Goal: Task Accomplishment & Management: Use online tool/utility

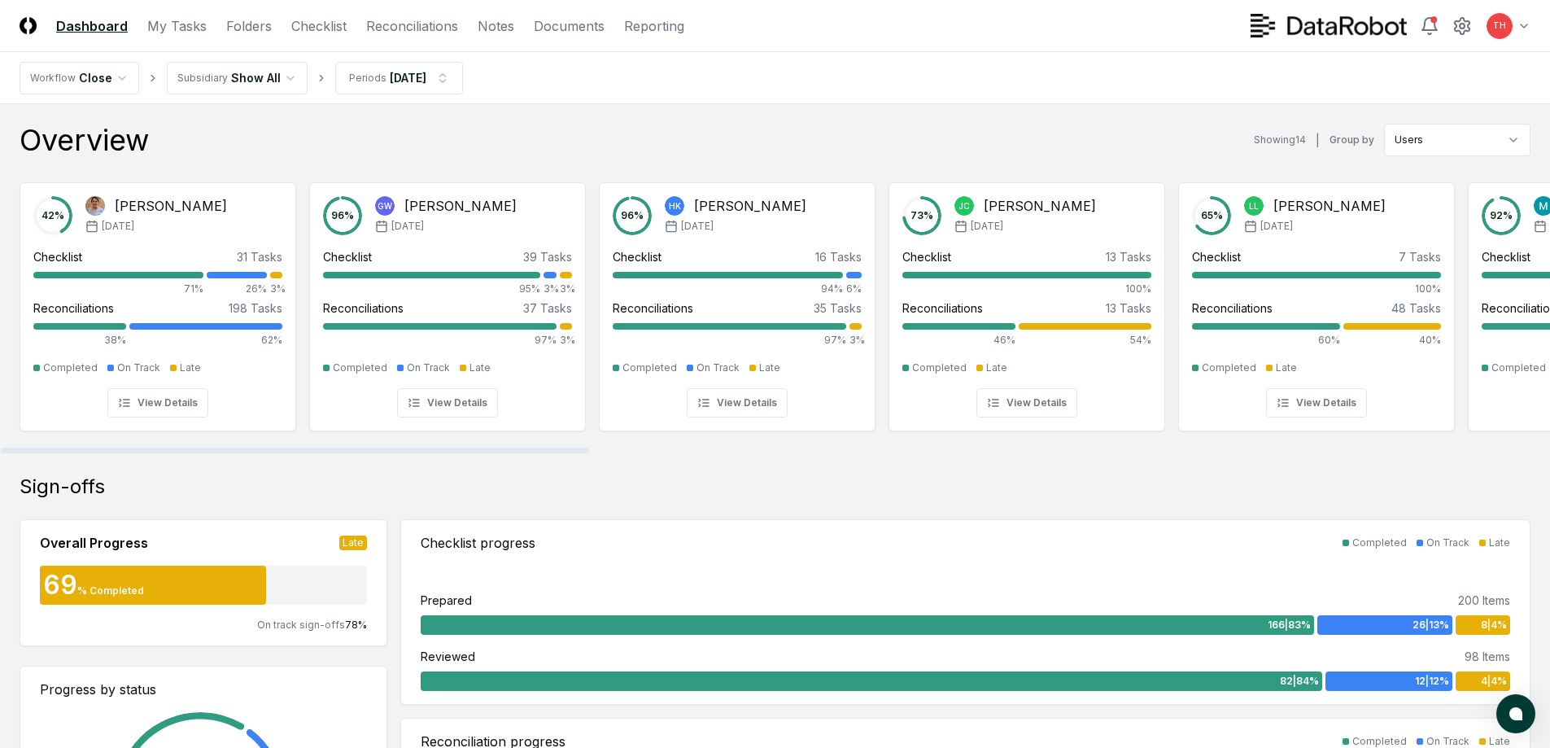
click at [396, 7] on header "CloseCore Dashboard My Tasks Folders Checklist Reconciliations Notes Documents …" at bounding box center [775, 26] width 1550 height 52
click at [402, 18] on link "Reconciliations" at bounding box center [412, 26] width 92 height 20
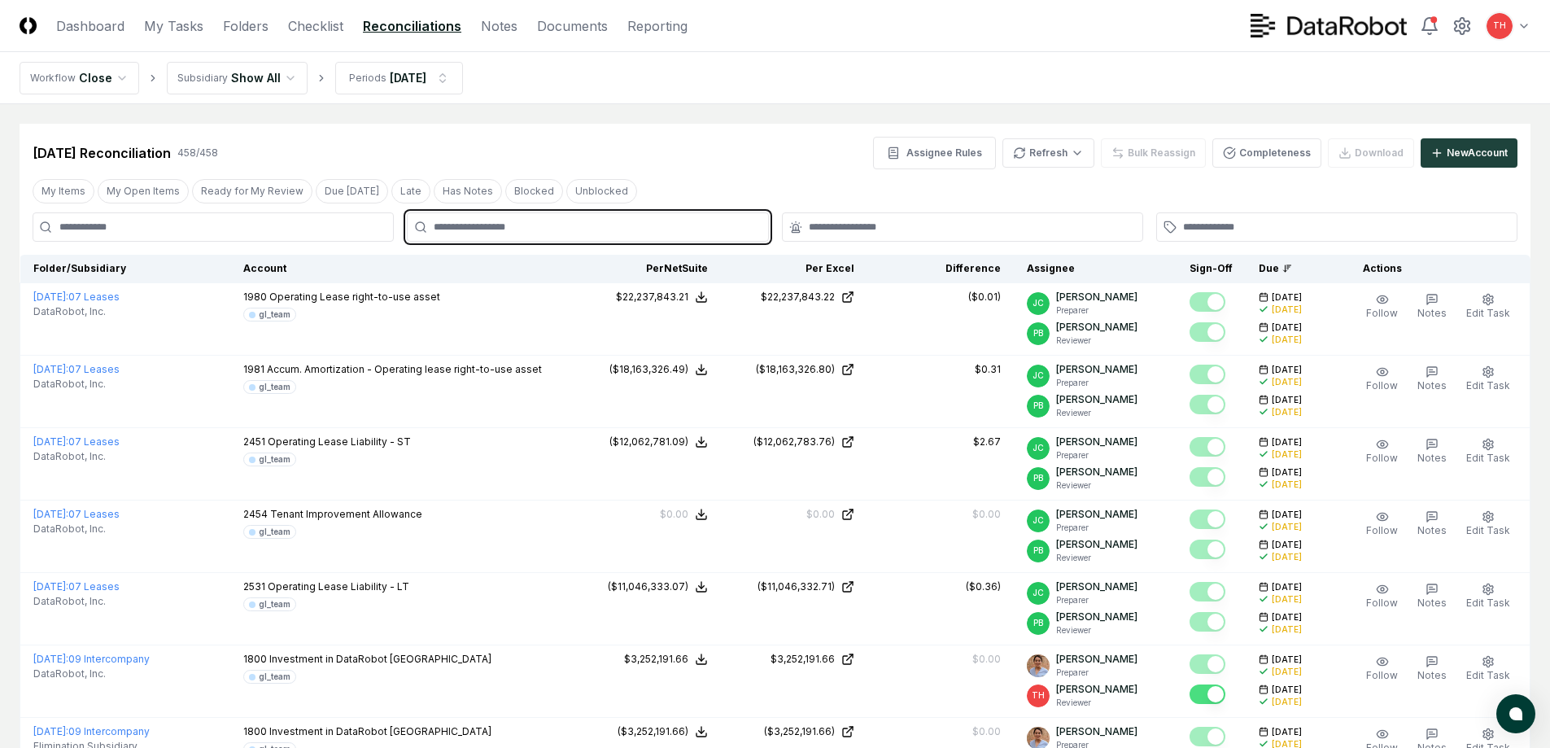
click at [598, 229] on input "text" at bounding box center [596, 227] width 324 height 15
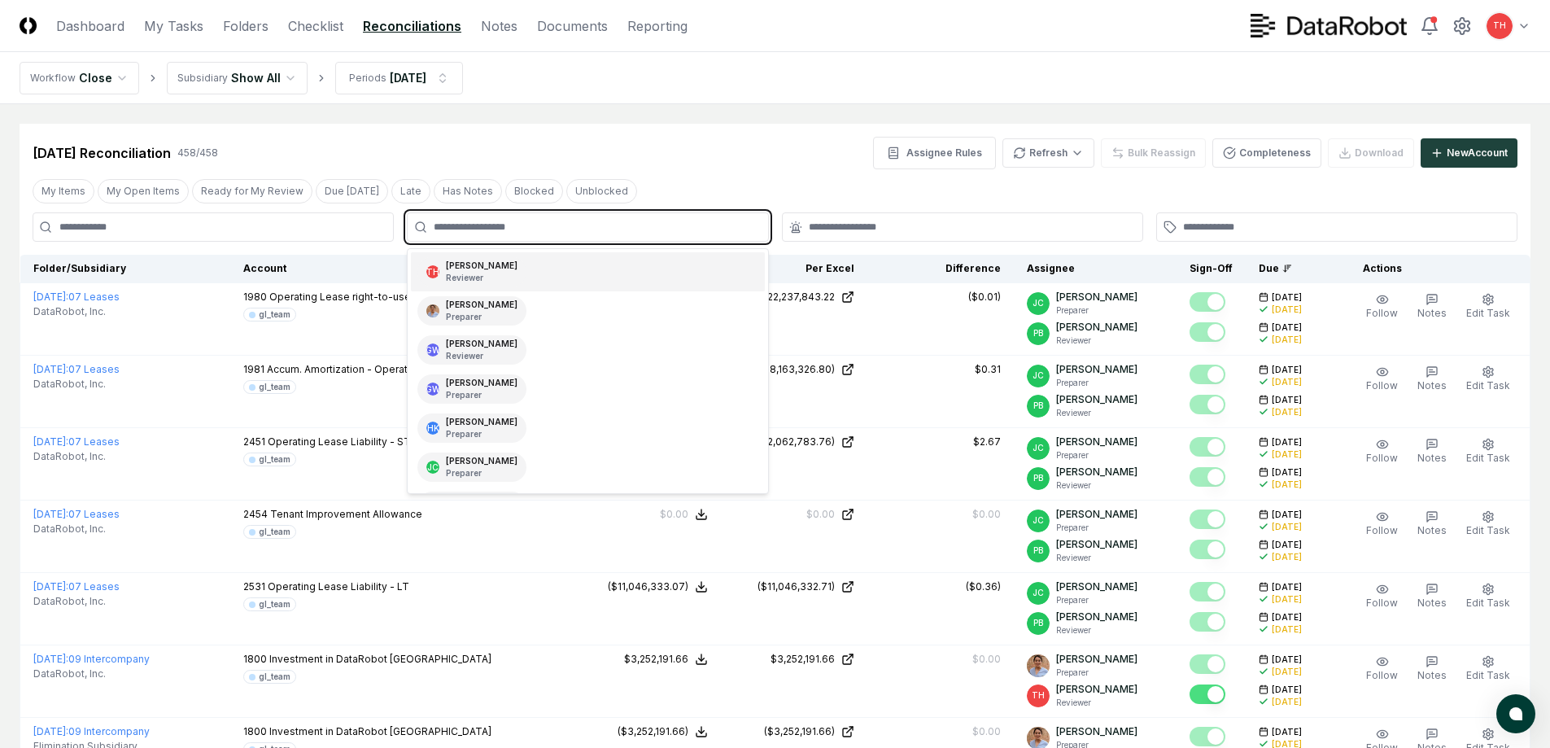
click at [522, 268] on div "TH [PERSON_NAME] Reviewer" at bounding box center [587, 271] width 353 height 39
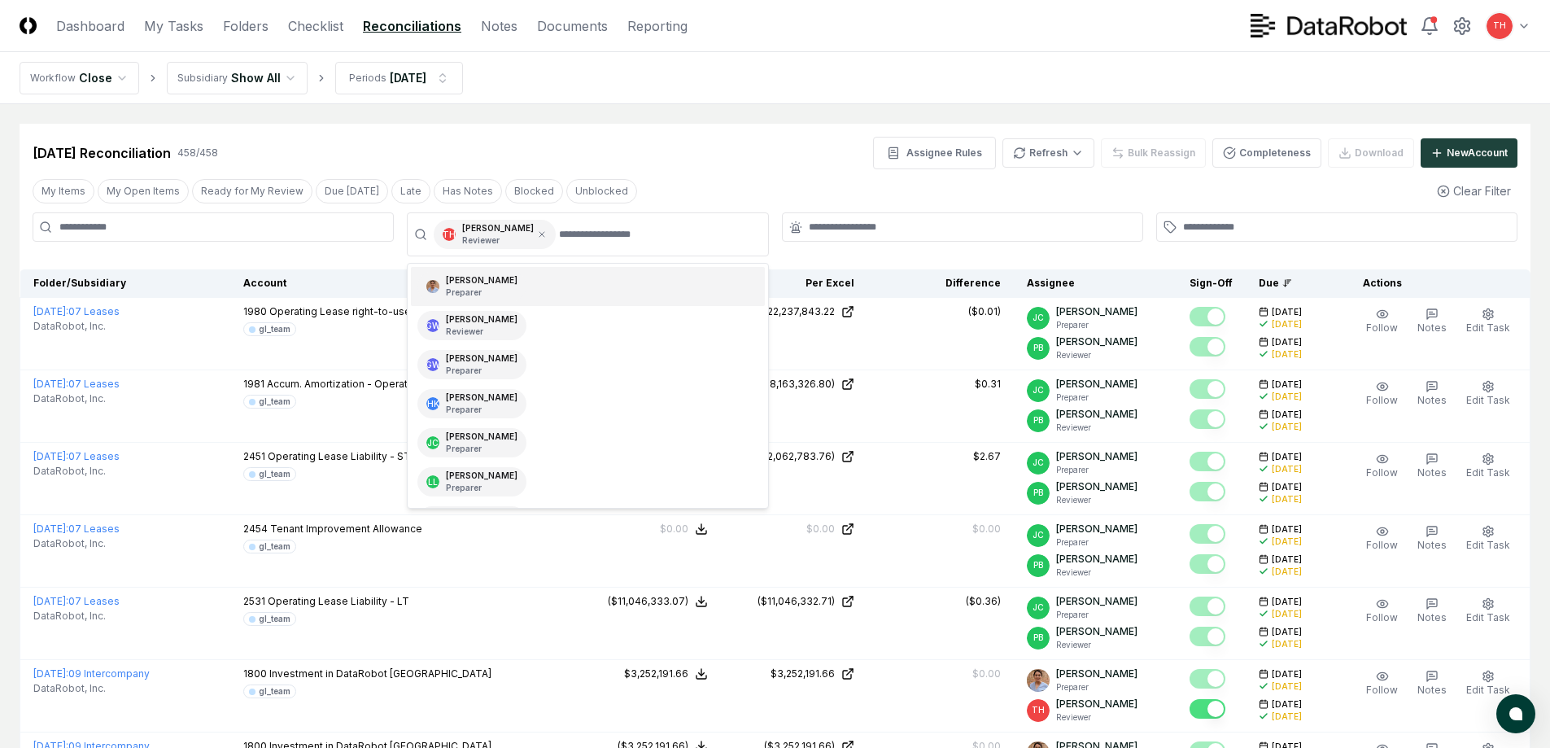
click at [761, 189] on div "My Items My Open Items Ready for My Review Due [DATE] Late Has Notes Blocked Un…" at bounding box center [775, 191] width 1511 height 30
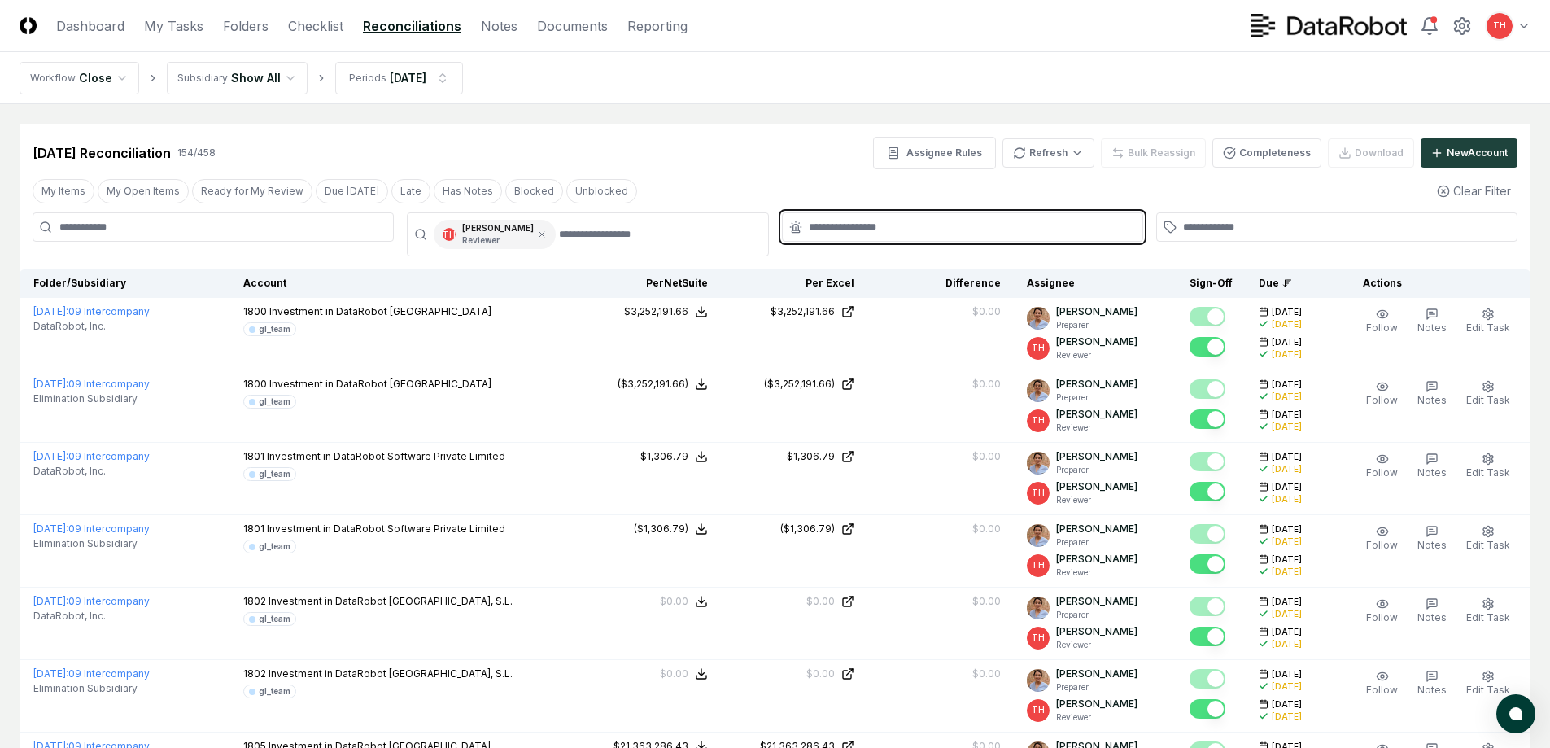
click at [924, 220] on input "text" at bounding box center [971, 227] width 324 height 15
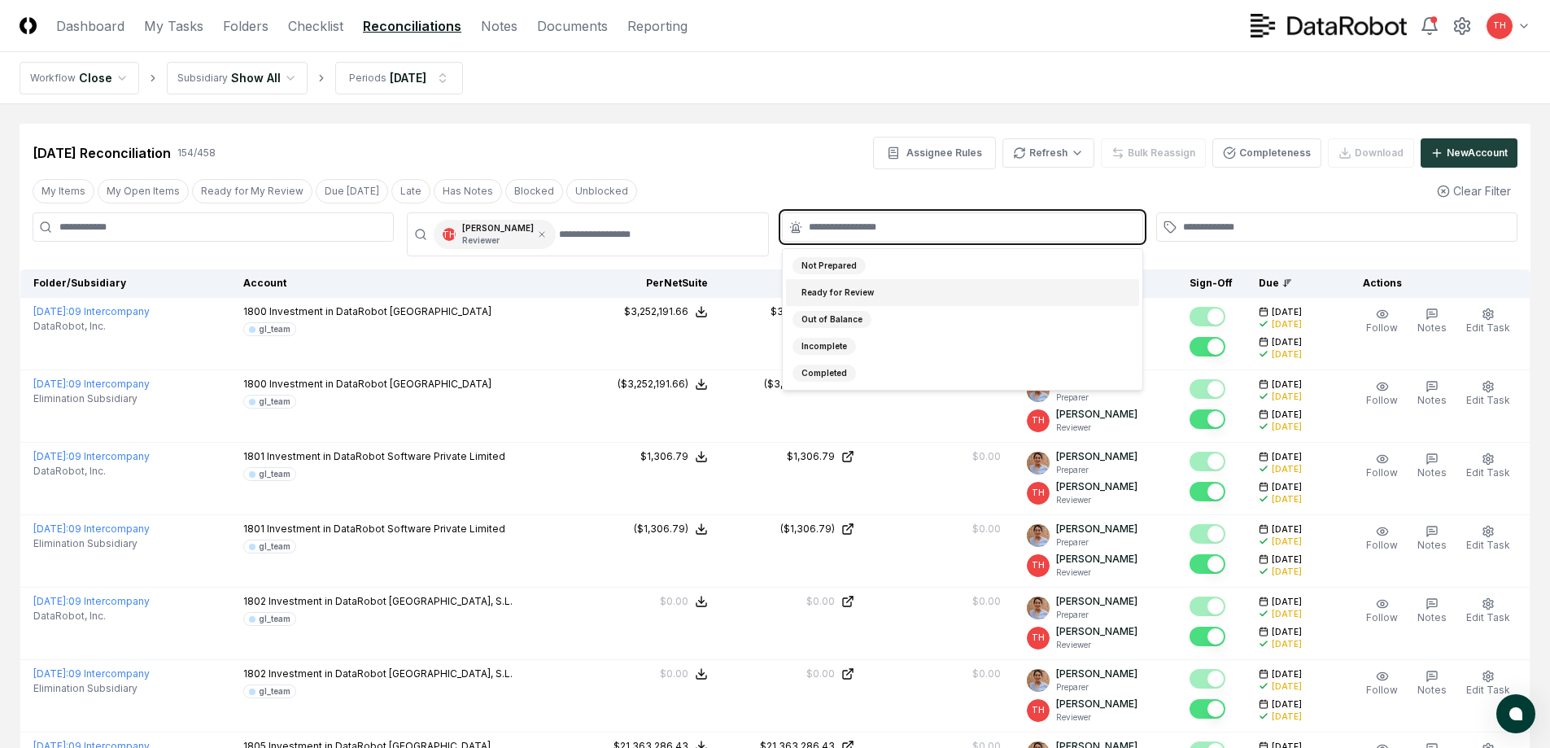
click at [883, 286] on div "Ready for Review" at bounding box center [962, 292] width 353 height 27
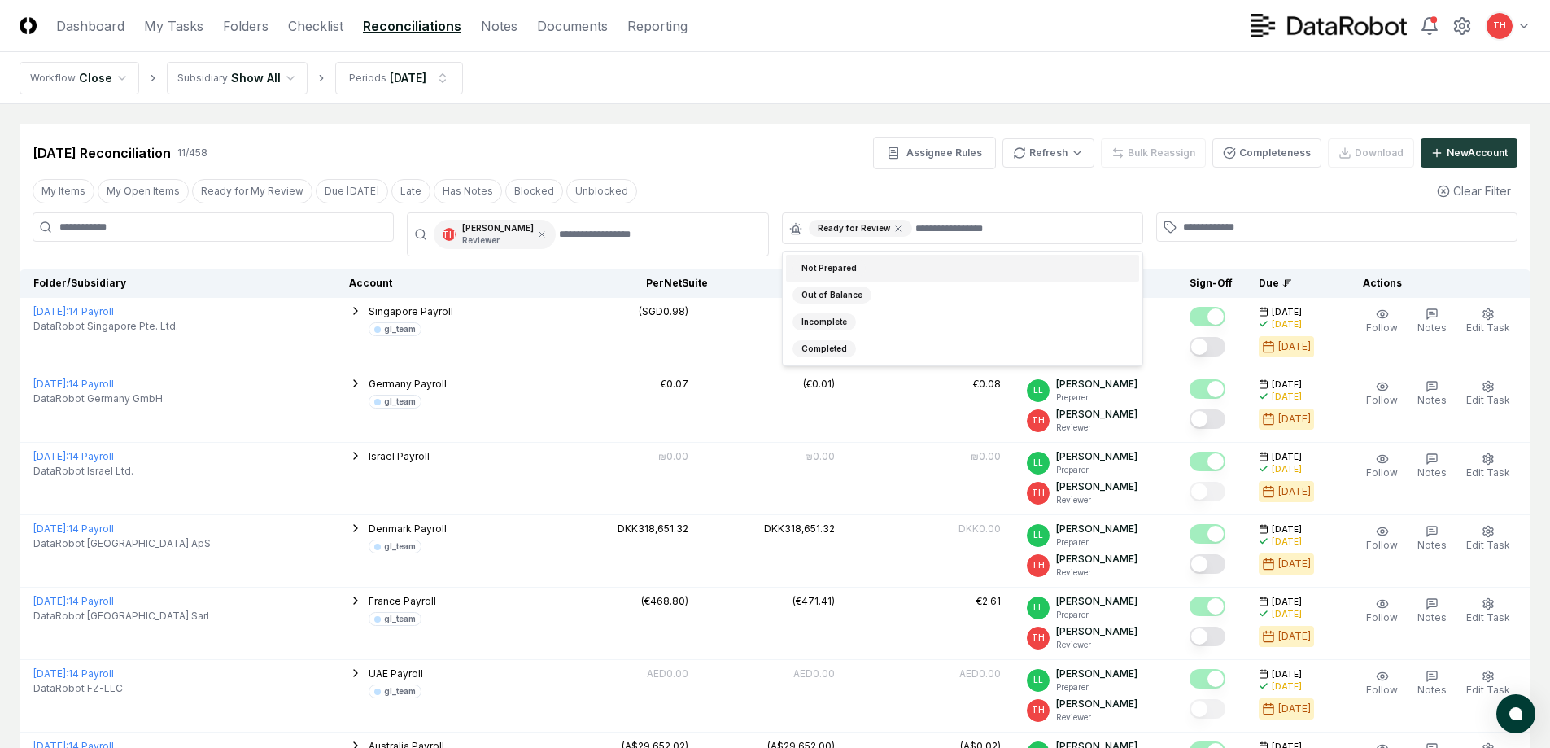
click at [777, 164] on div "[DATE] Reconciliation 11 / 458 Assignee Rules Refresh Bulk Reassign Completenes…" at bounding box center [775, 153] width 1485 height 33
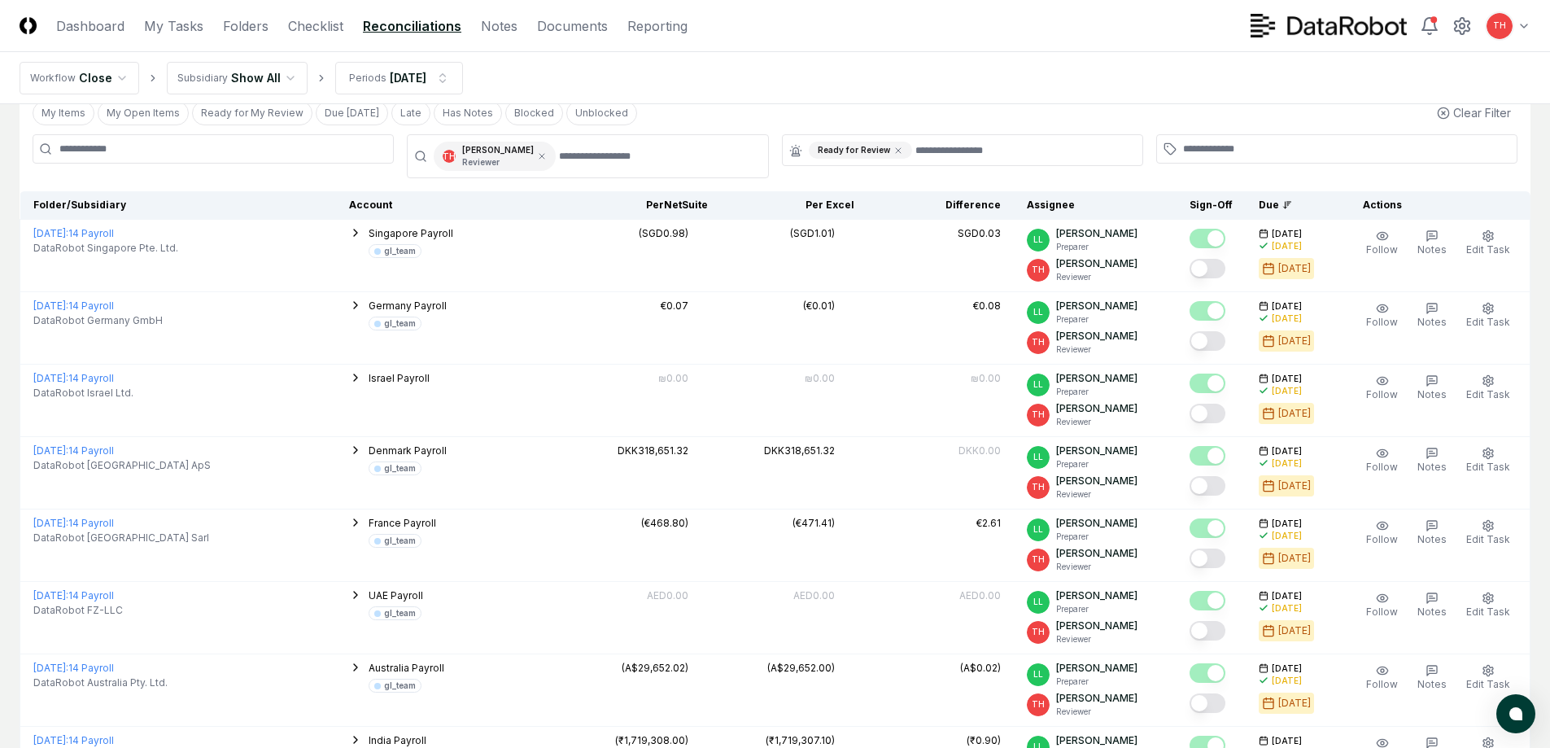
scroll to position [57, 0]
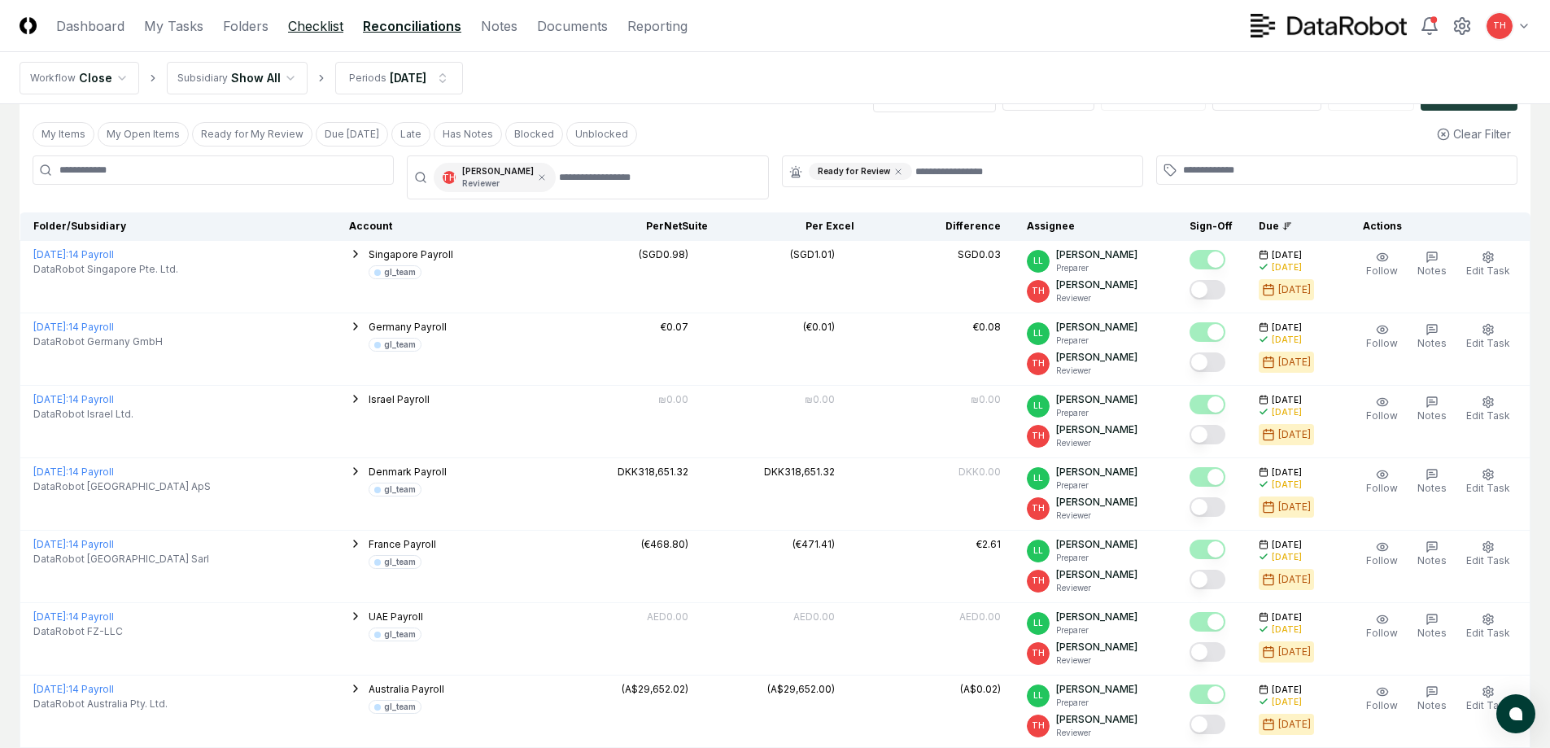
click at [315, 24] on link "Checklist" at bounding box center [315, 26] width 55 height 20
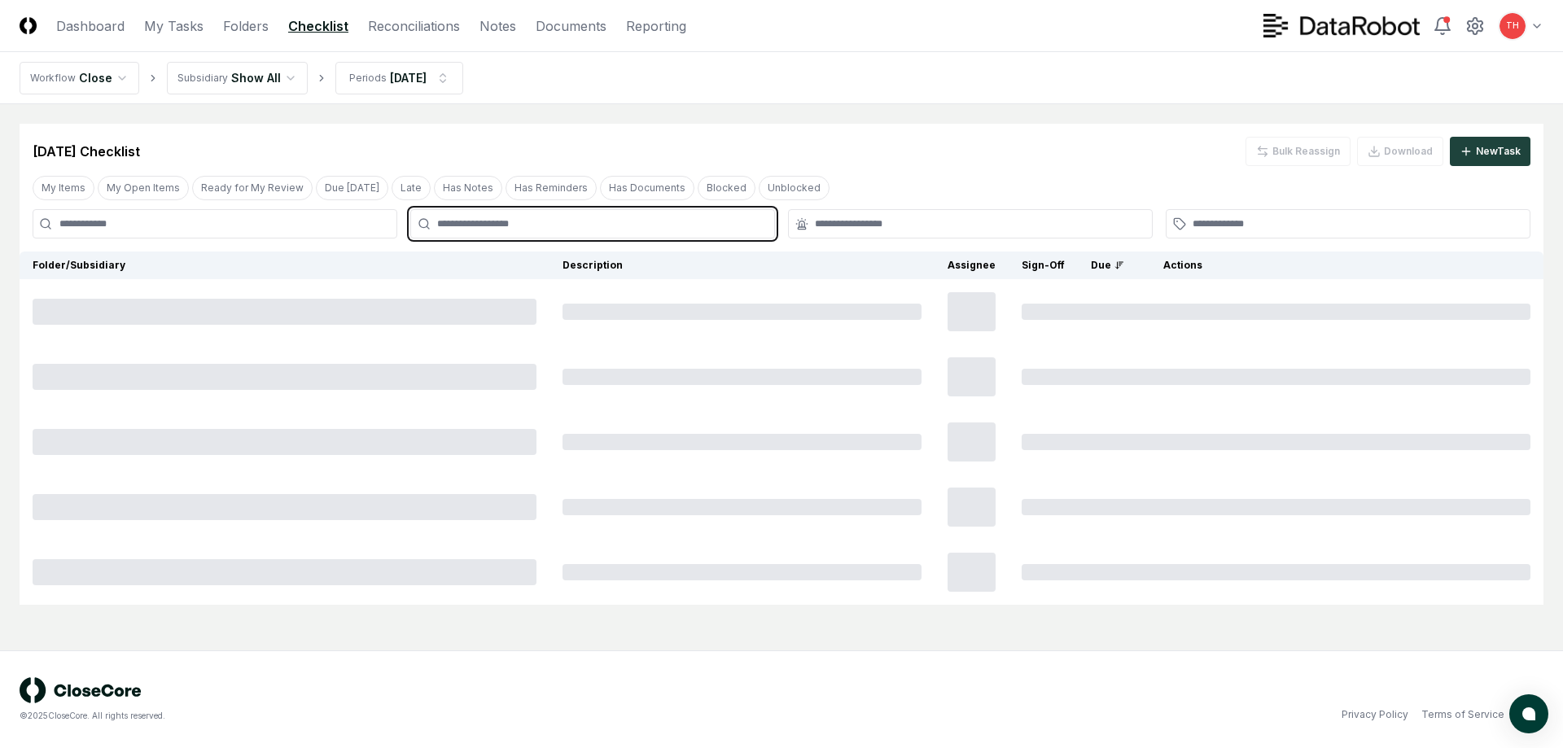
click at [484, 221] on input "text" at bounding box center [600, 223] width 327 height 15
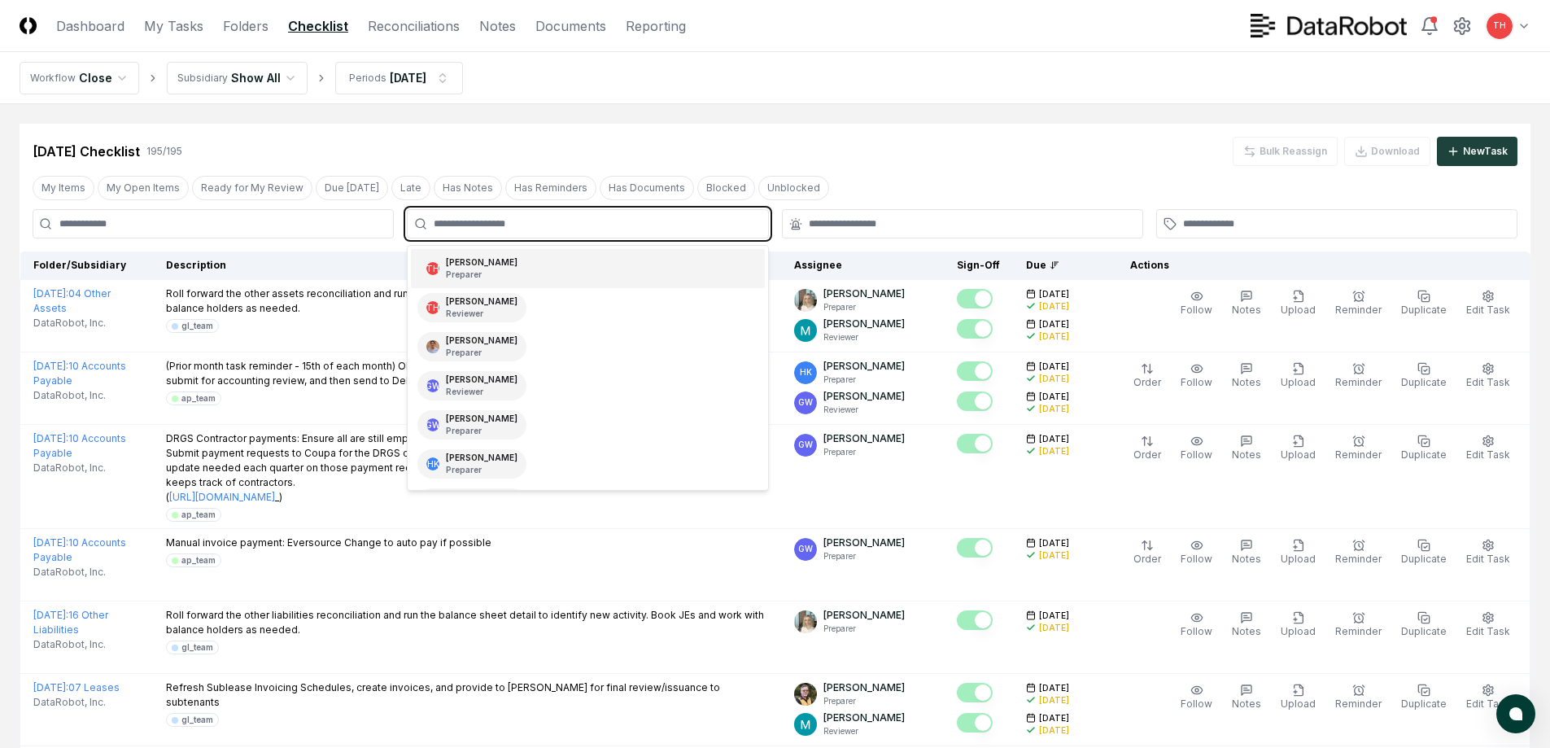
click at [497, 272] on div "TH [PERSON_NAME] Preparer" at bounding box center [587, 268] width 353 height 39
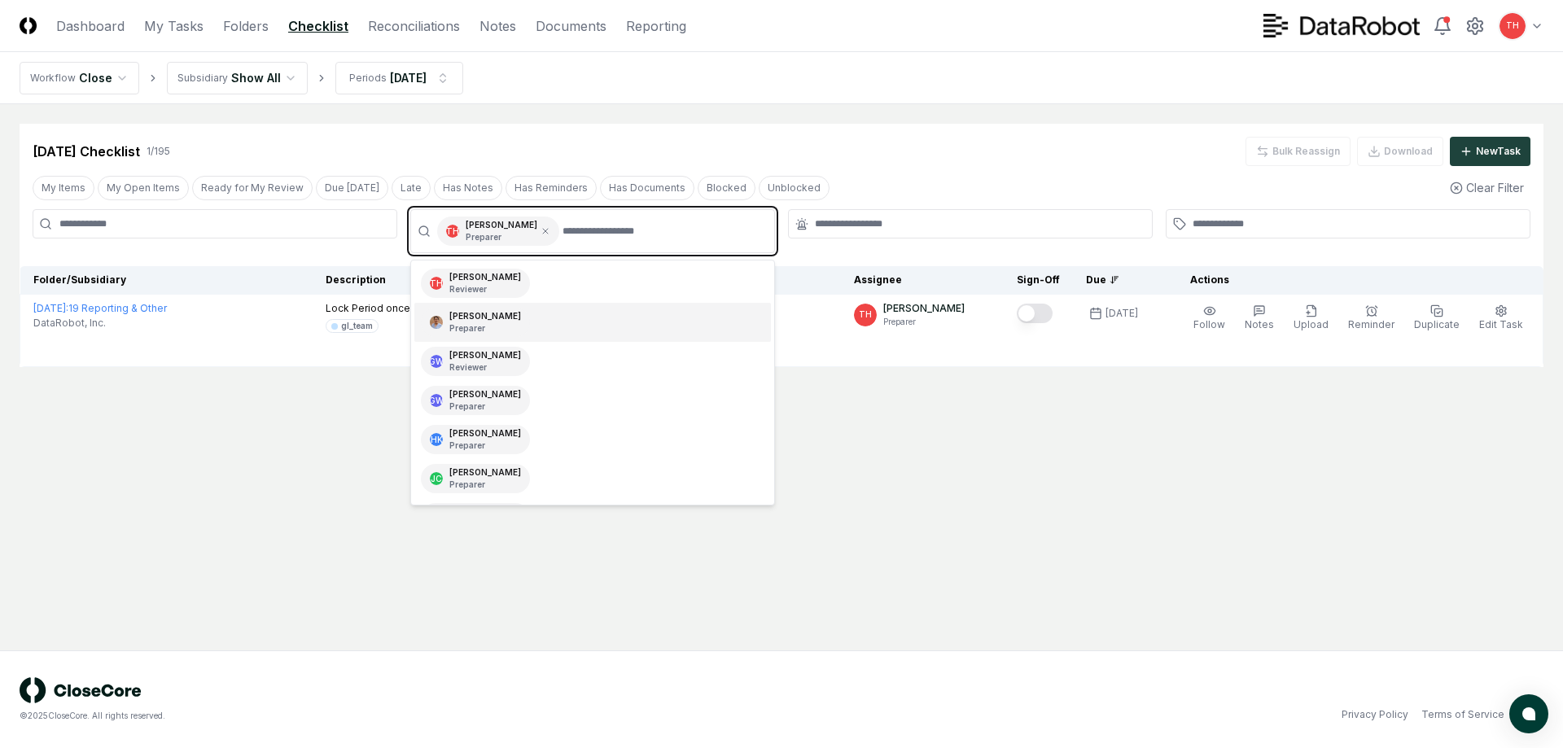
click at [485, 303] on div "[PERSON_NAME] Preparer" at bounding box center [592, 322] width 356 height 39
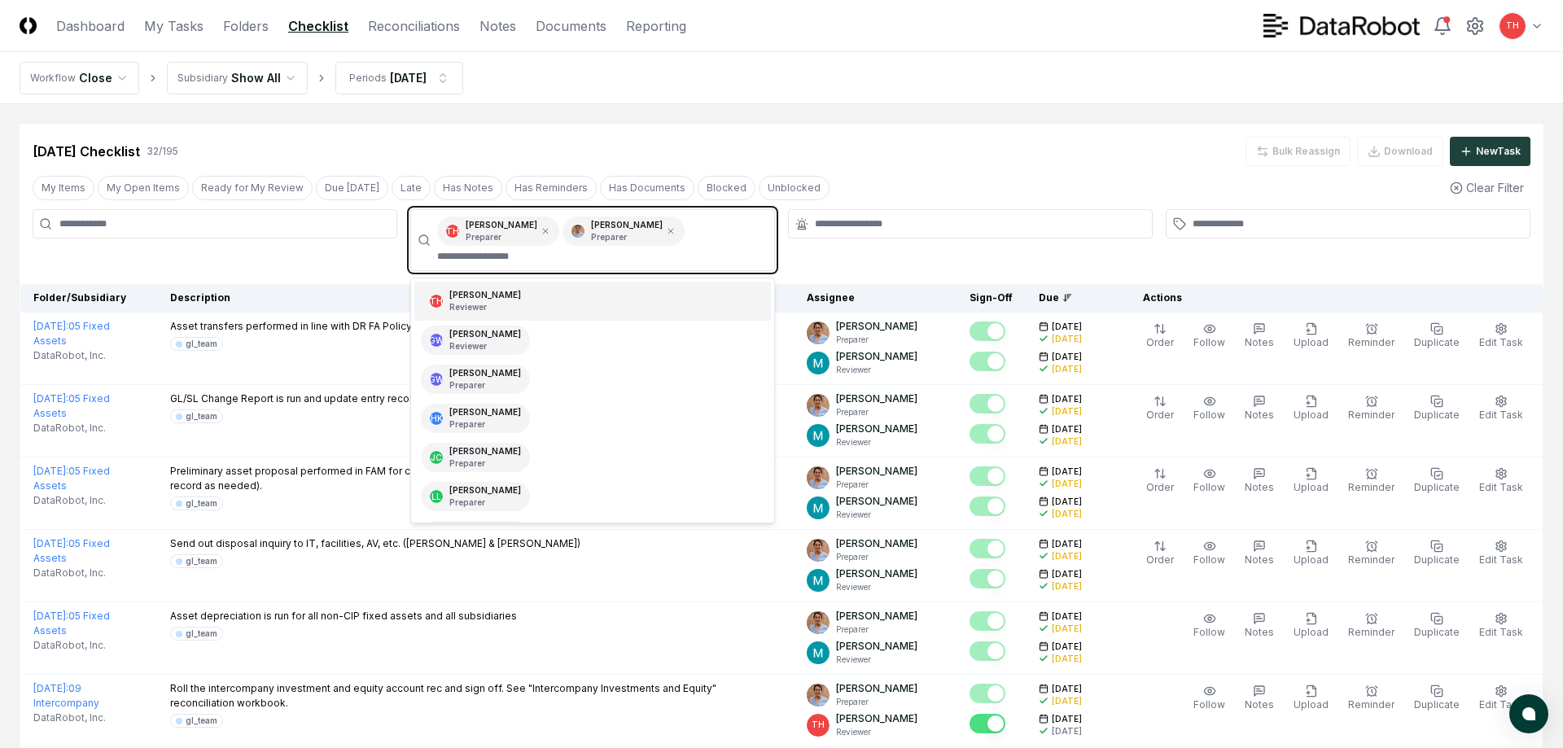
click at [488, 299] on div "TH [PERSON_NAME] Reviewer" at bounding box center [475, 300] width 109 height 29
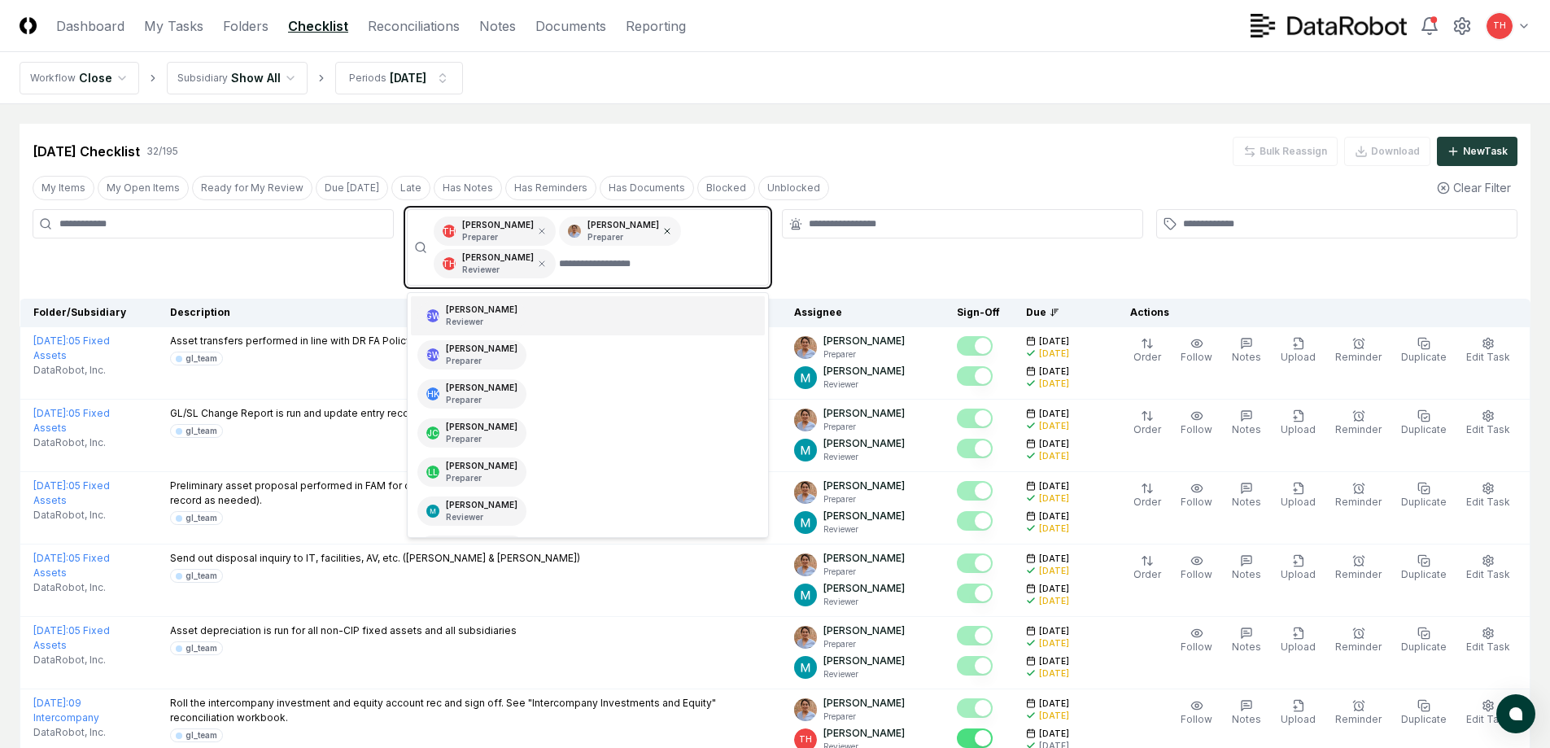
click at [662, 227] on icon at bounding box center [667, 231] width 10 height 10
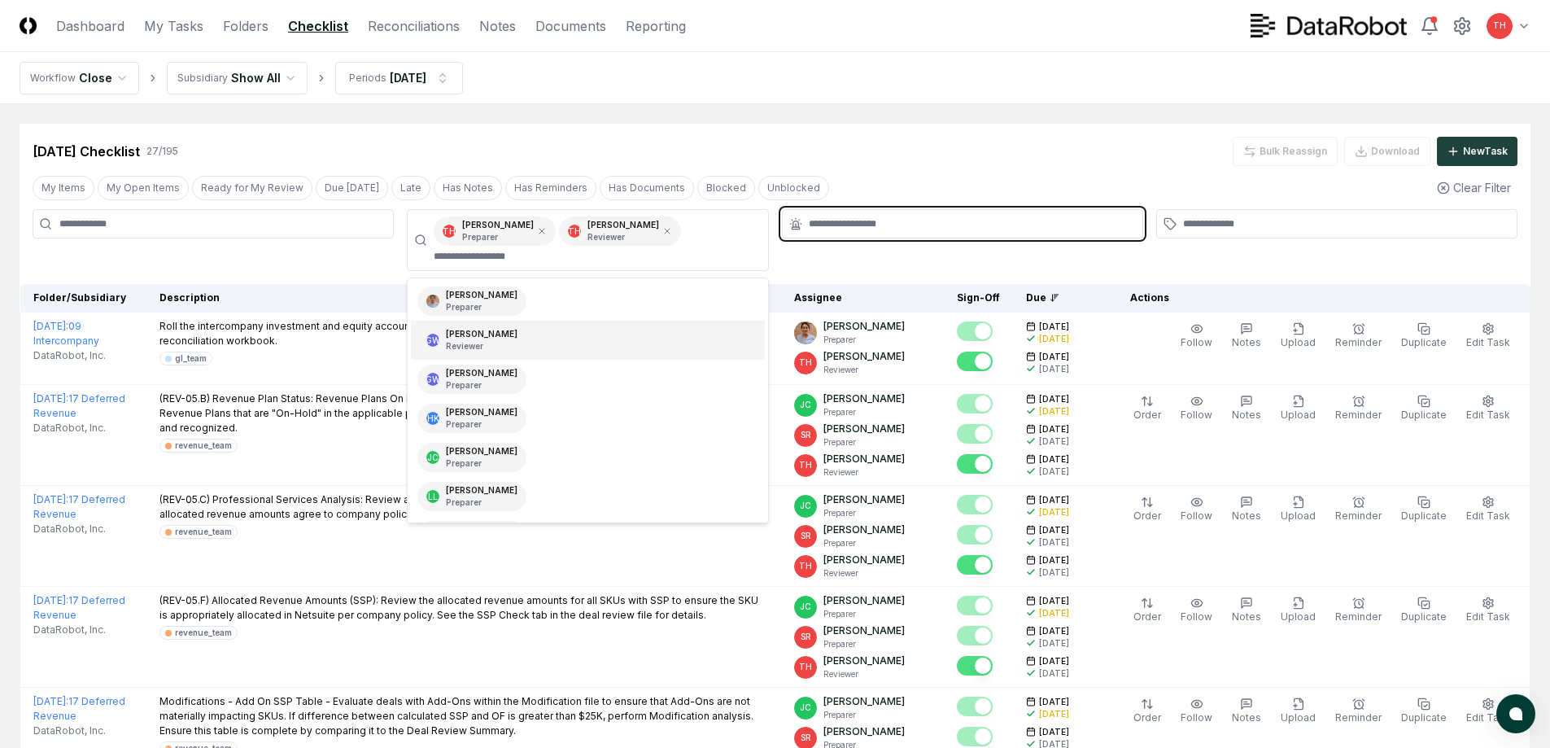
click at [809, 227] on input "text" at bounding box center [971, 223] width 324 height 15
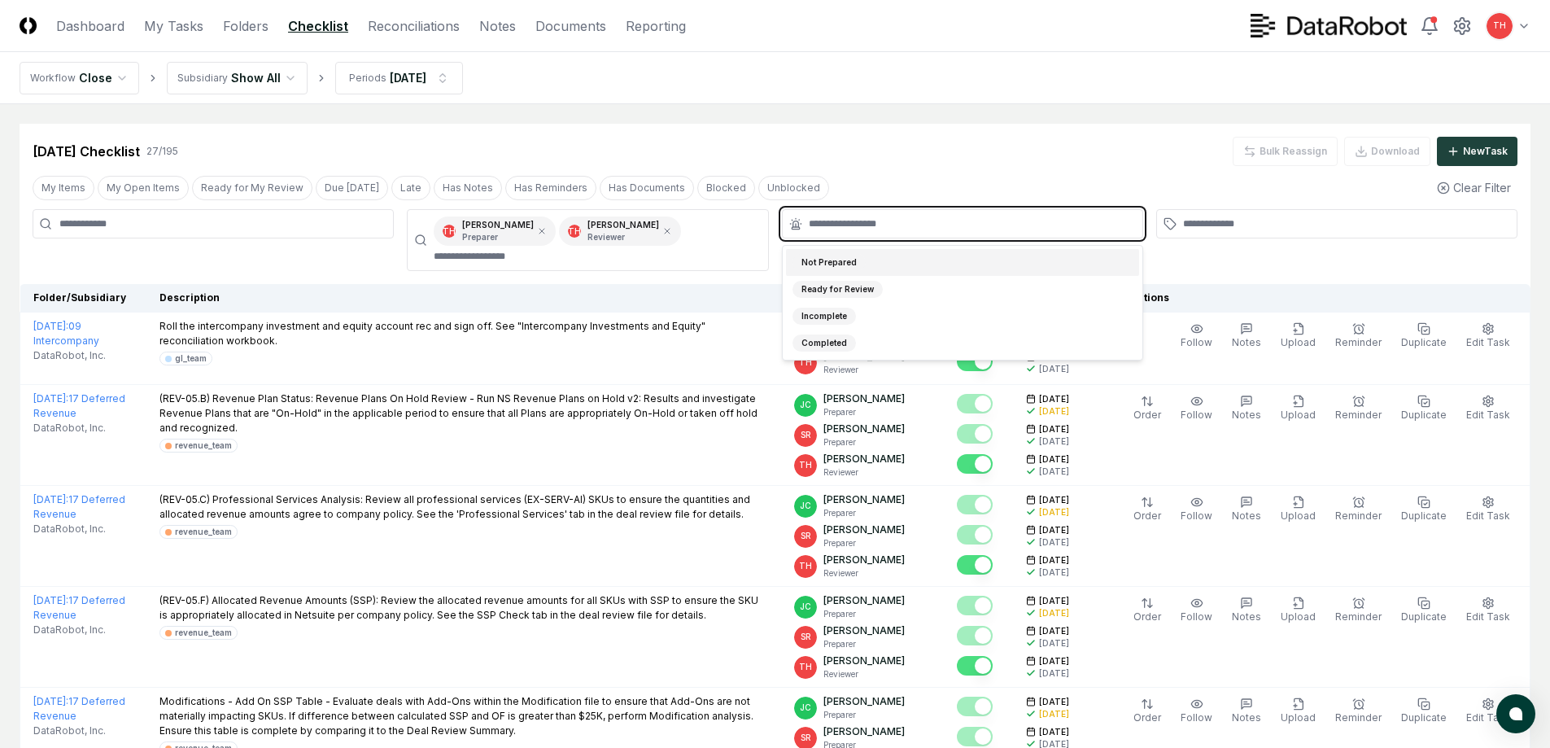
click at [845, 268] on div "Not Prepared" at bounding box center [829, 262] width 73 height 17
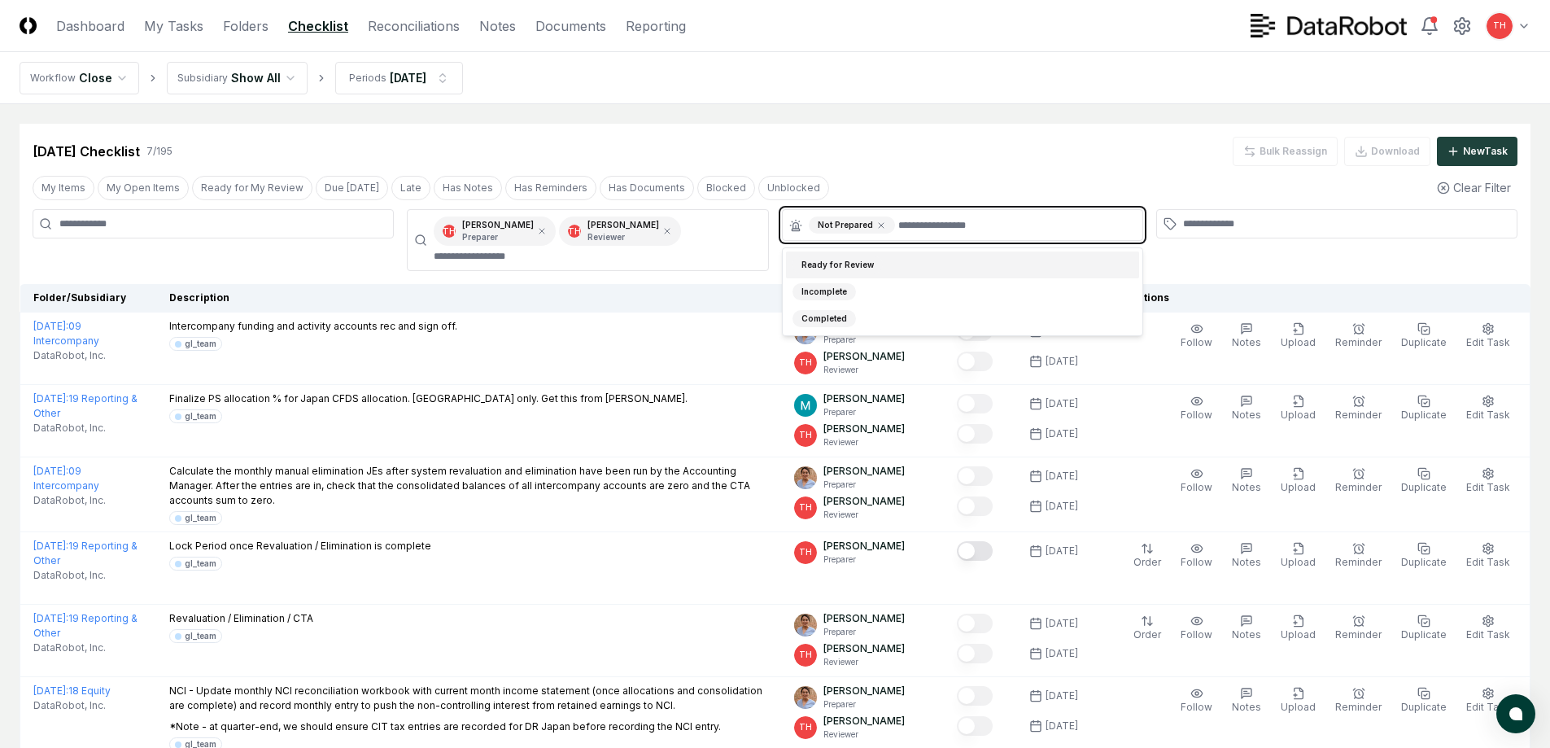
click at [847, 256] on div "Ready for Review" at bounding box center [838, 264] width 90 height 17
click at [880, 225] on icon at bounding box center [882, 226] width 10 height 10
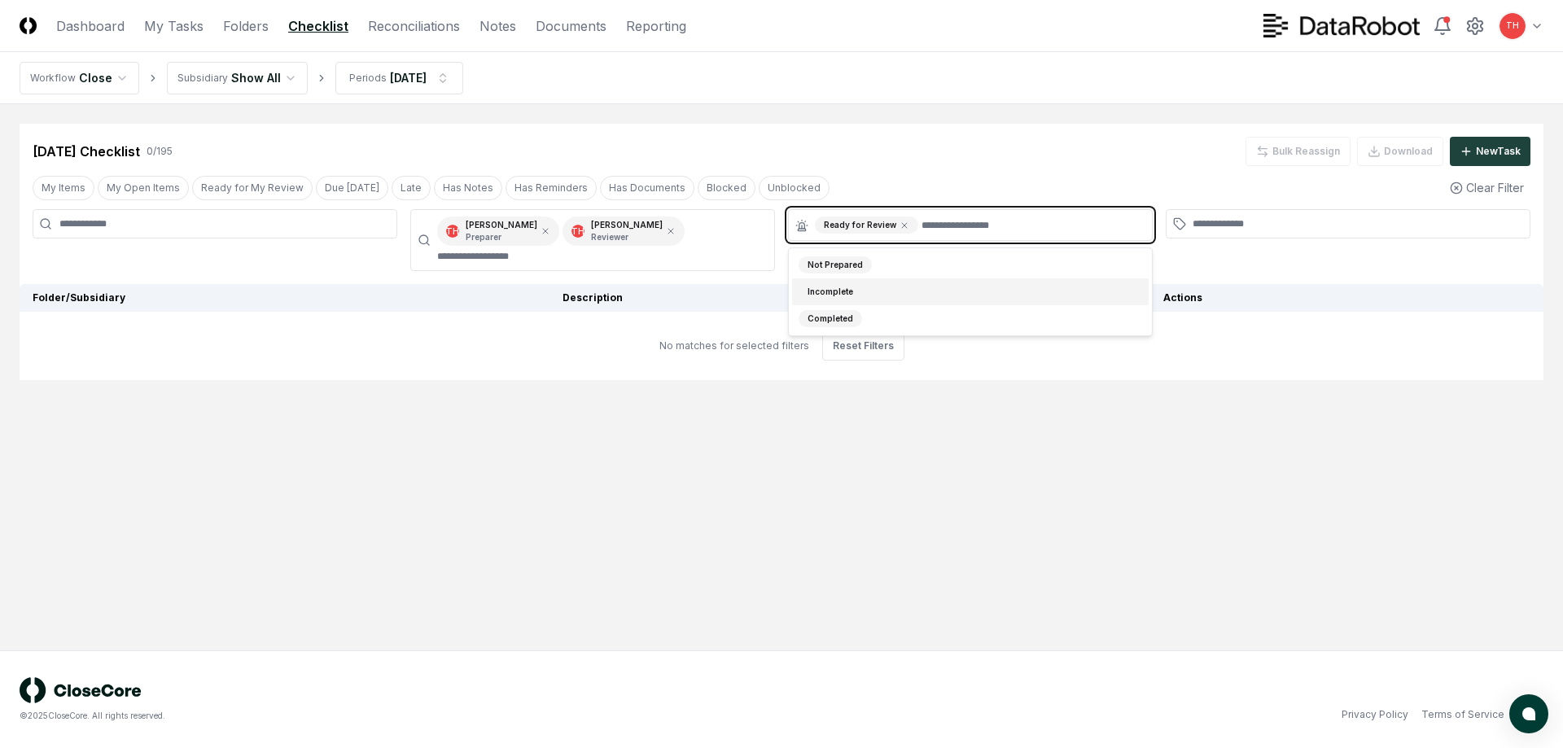
click at [845, 302] on div "Incomplete" at bounding box center [970, 291] width 356 height 27
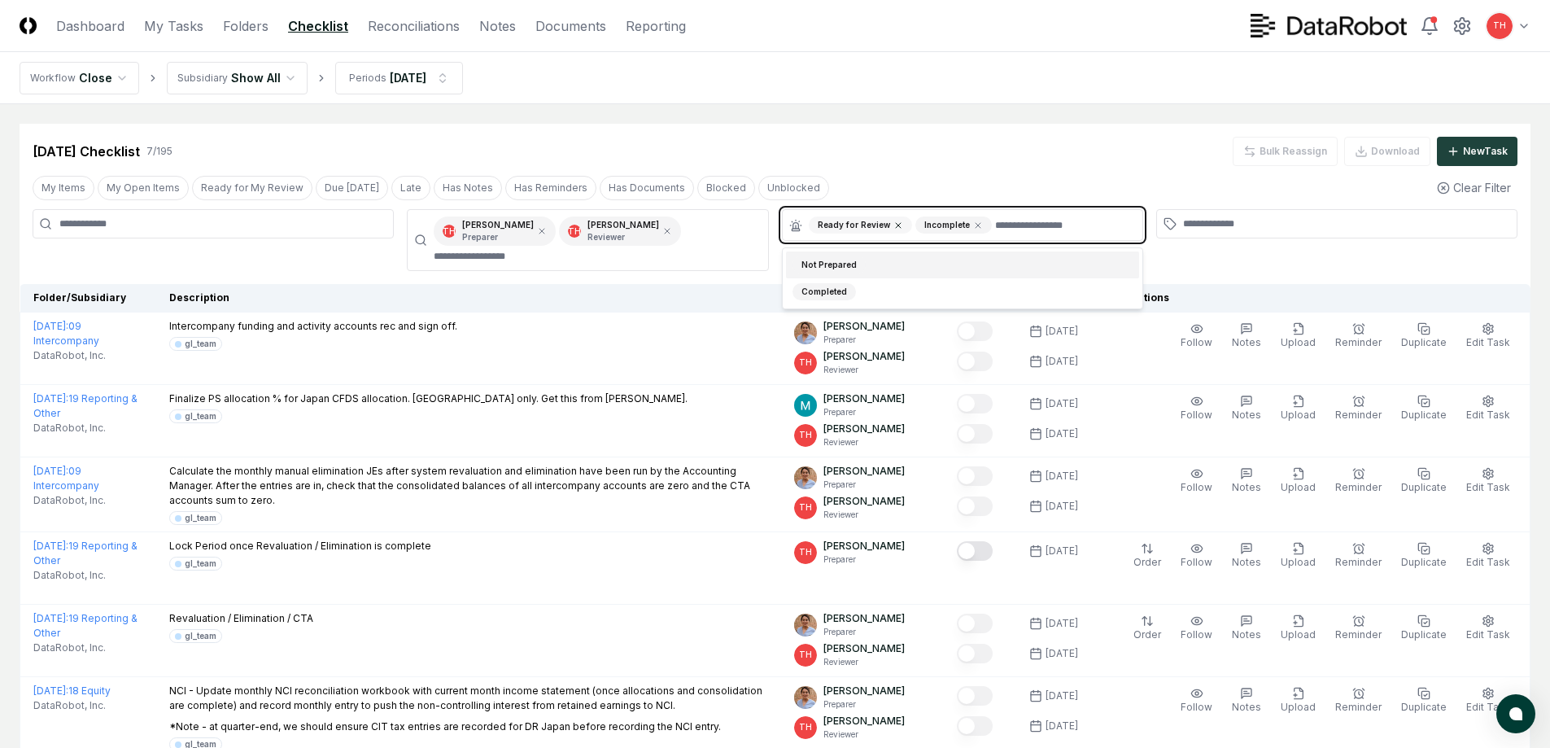
click at [895, 225] on icon at bounding box center [899, 226] width 10 height 10
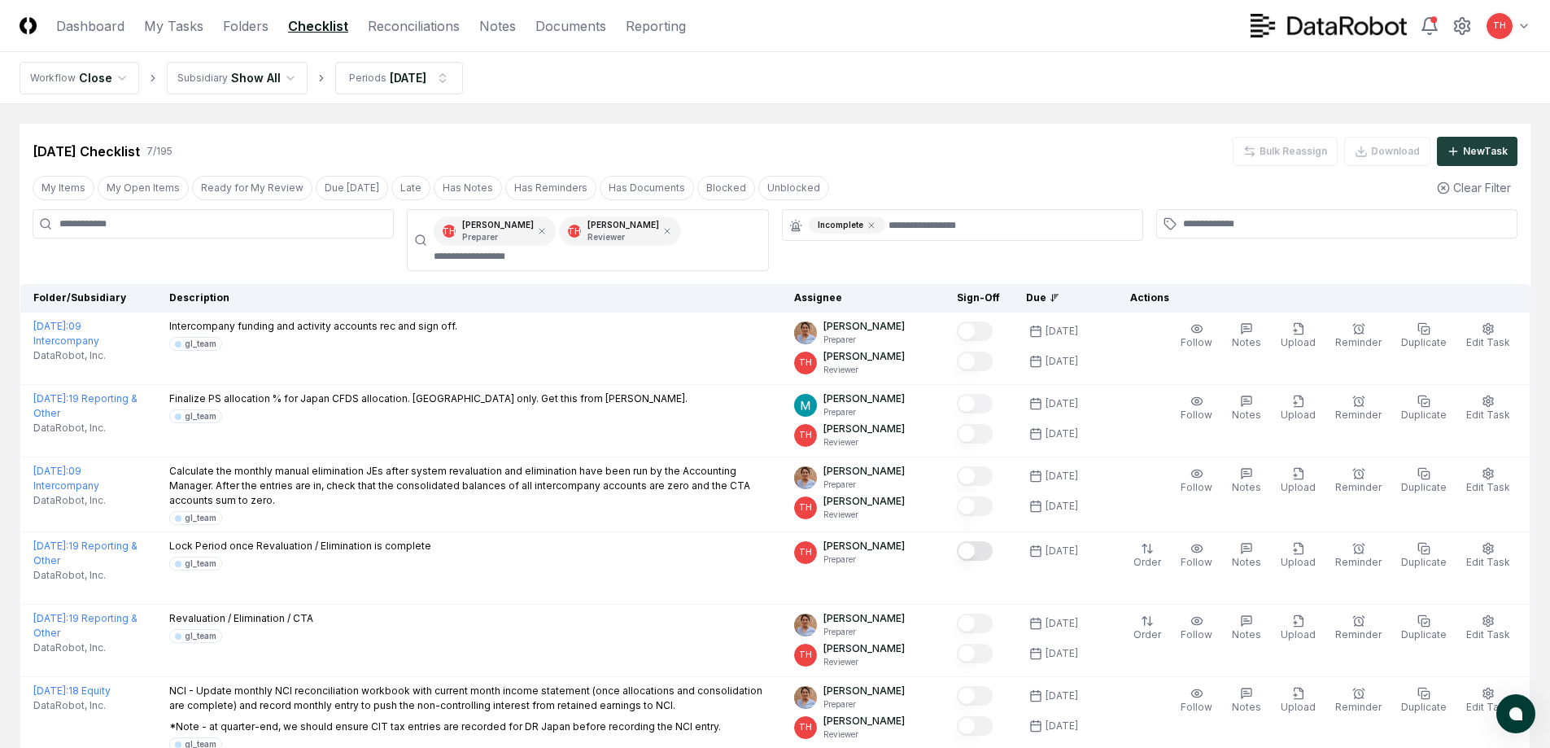
click at [904, 181] on div "My Items My Open Items Ready for My Review Due [DATE] Late Has Notes Has Remind…" at bounding box center [775, 188] width 1511 height 30
